Goal: Task Accomplishment & Management: Use online tool/utility

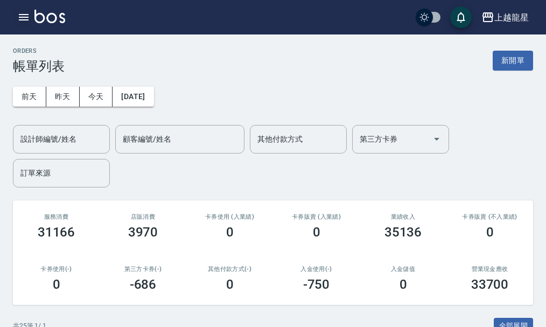
click at [20, 15] on icon "button" at bounding box center [24, 17] width 10 height 6
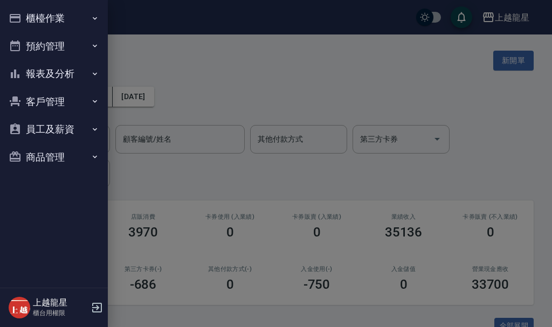
click at [36, 14] on button "櫃檯作業" at bounding box center [53, 18] width 99 height 28
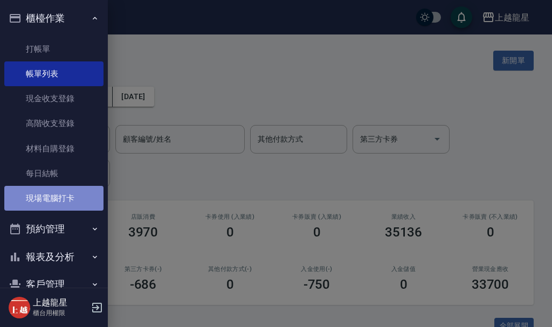
click at [55, 199] on link "現場電腦打卡" at bounding box center [53, 198] width 99 height 25
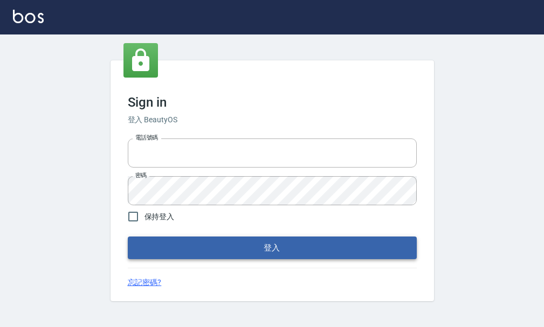
type input "25033354"
click at [200, 245] on button "登入" at bounding box center [272, 248] width 289 height 23
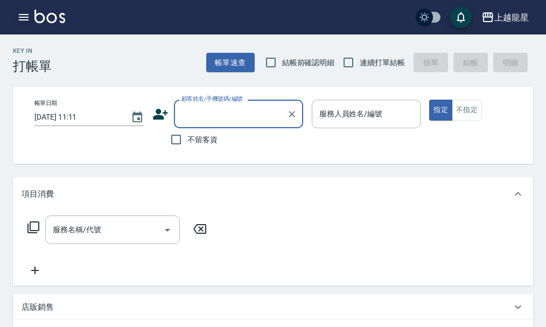
click at [21, 17] on icon "button" at bounding box center [24, 17] width 10 height 6
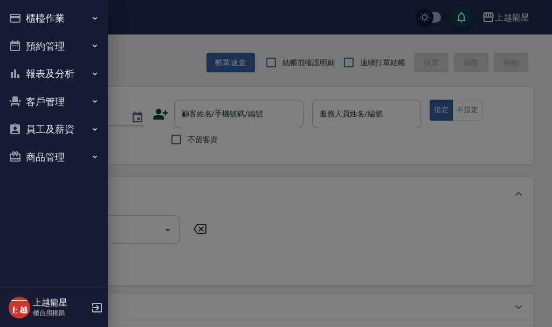
click at [36, 11] on button "櫃檯作業" at bounding box center [53, 18] width 99 height 28
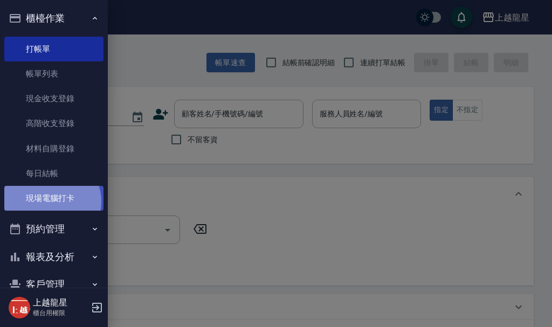
click at [51, 202] on link "現場電腦打卡" at bounding box center [53, 198] width 99 height 25
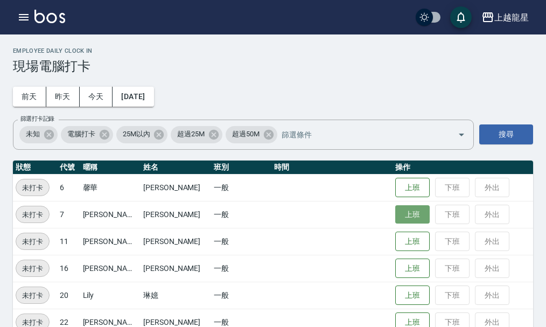
click at [395, 216] on button "上班" at bounding box center [412, 214] width 34 height 19
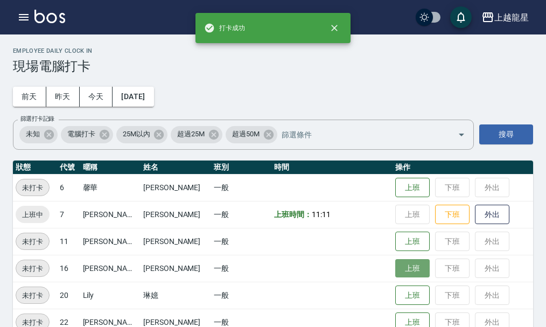
click at [397, 263] on button "上班" at bounding box center [412, 268] width 34 height 19
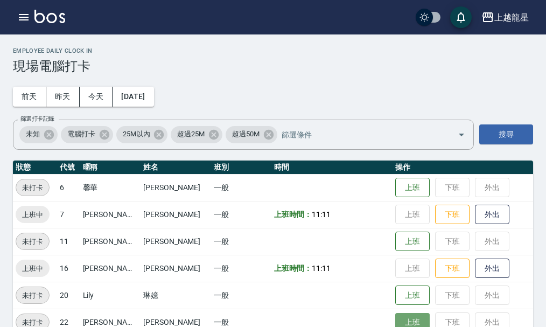
click at [395, 317] on button "上班" at bounding box center [412, 322] width 34 height 19
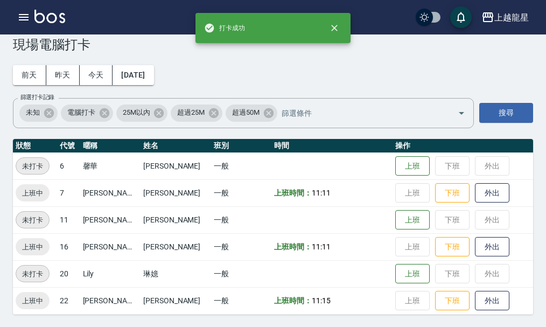
scroll to position [22, 0]
